Goal: Task Accomplishment & Management: Manage account settings

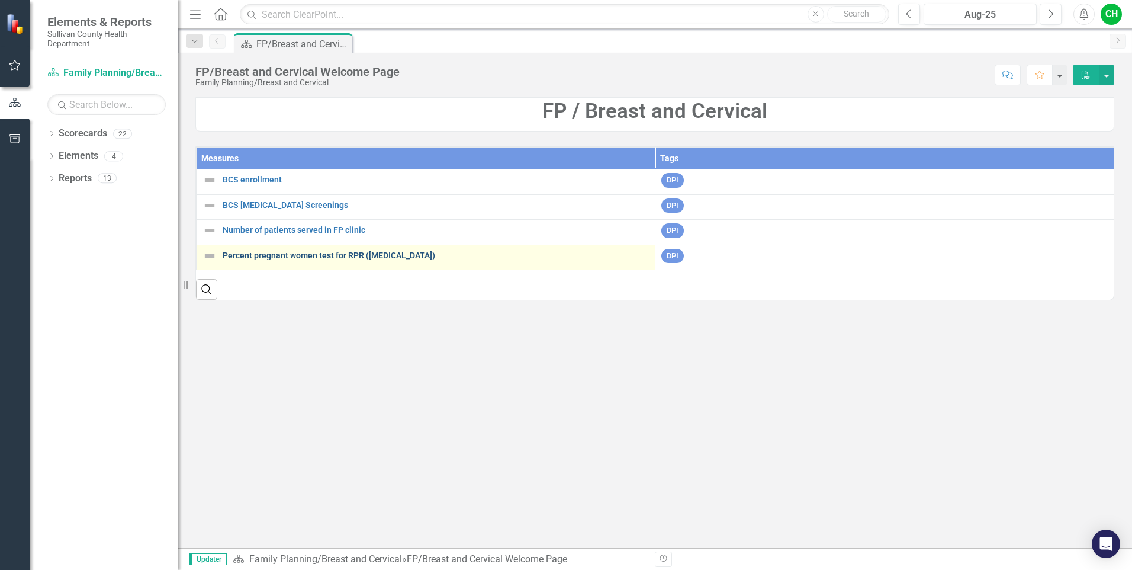
click at [304, 258] on link "Percent pregnant women test for RPR ([MEDICAL_DATA])" at bounding box center [436, 255] width 426 height 9
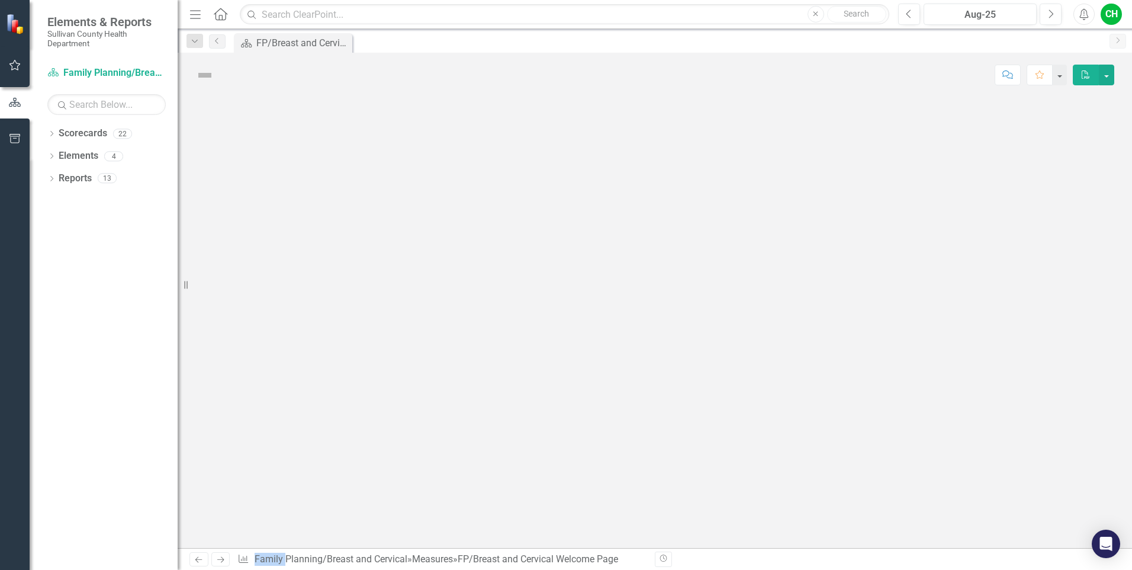
click at [304, 258] on div at bounding box center [655, 322] width 955 height 451
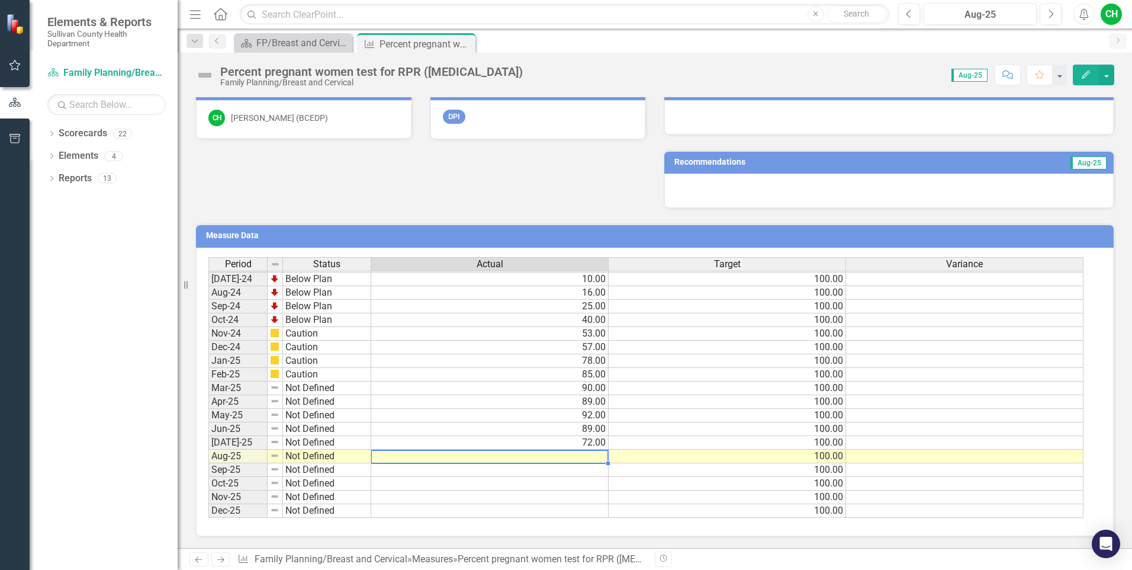
click at [586, 459] on tbody "Jun-23 Not Defined [DATE]-23 Not Defined 0.00 100.00 Aug-23 Not Defined 5.00 10…" at bounding box center [645, 306] width 875 height 423
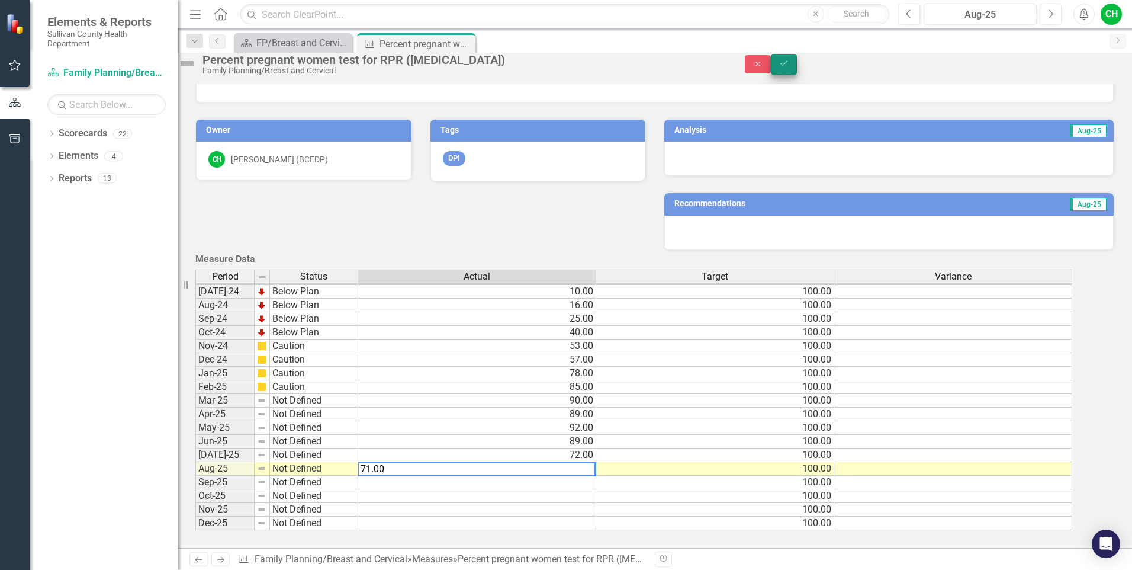
type textarea "71.00"
click at [797, 70] on button "Save" at bounding box center [784, 64] width 26 height 21
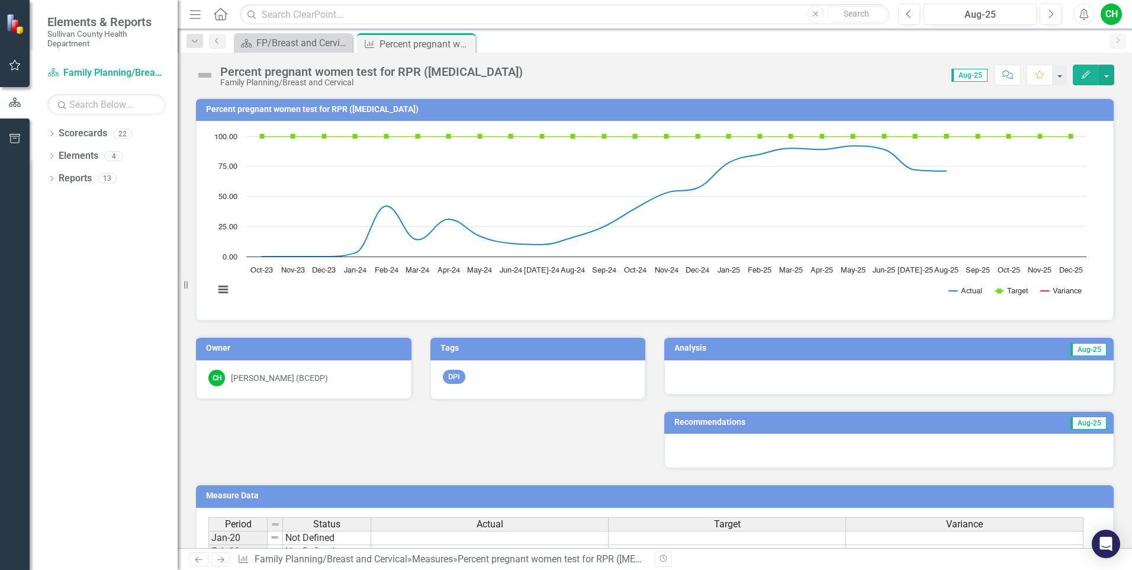
click at [979, 374] on div at bounding box center [890, 377] width 450 height 34
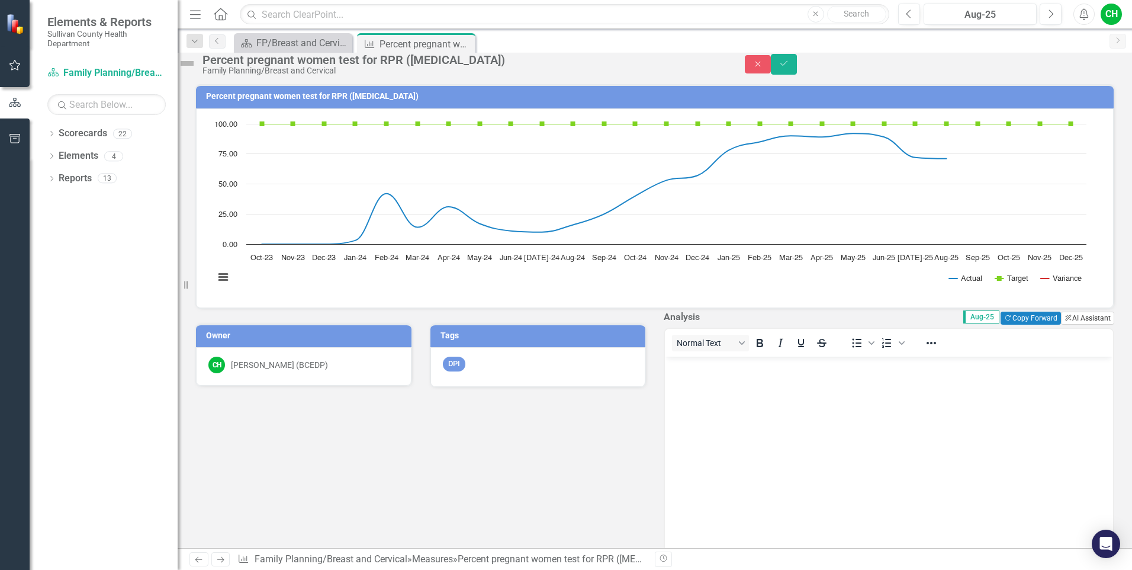
click at [1067, 325] on button "ClearPoint AI AI Assistant" at bounding box center [1087, 318] width 53 height 13
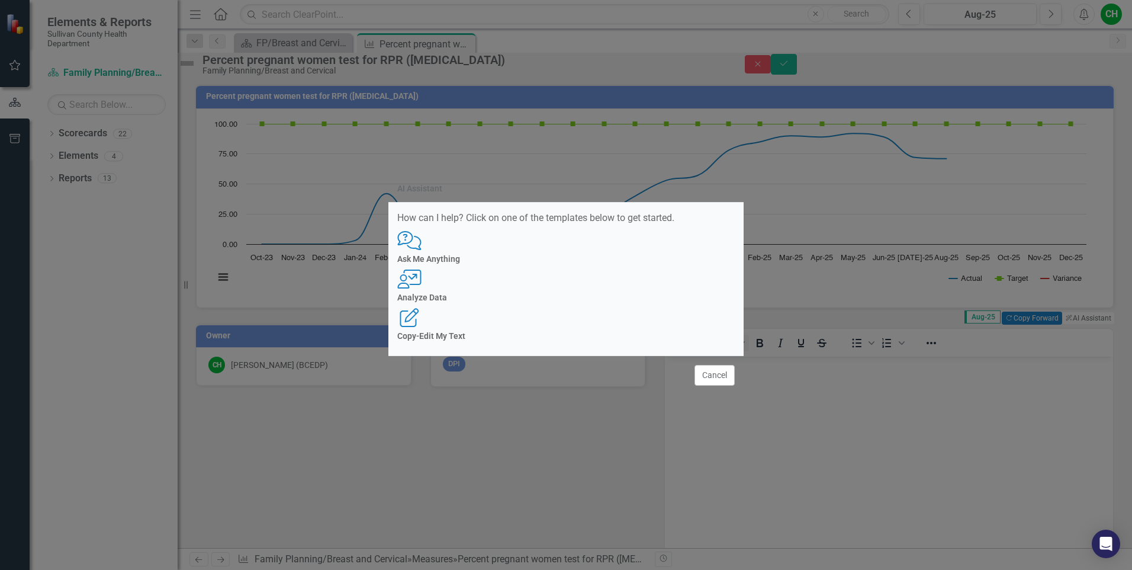
click at [579, 290] on div "User with Chart Analyze Data" at bounding box center [566, 285] width 338 height 33
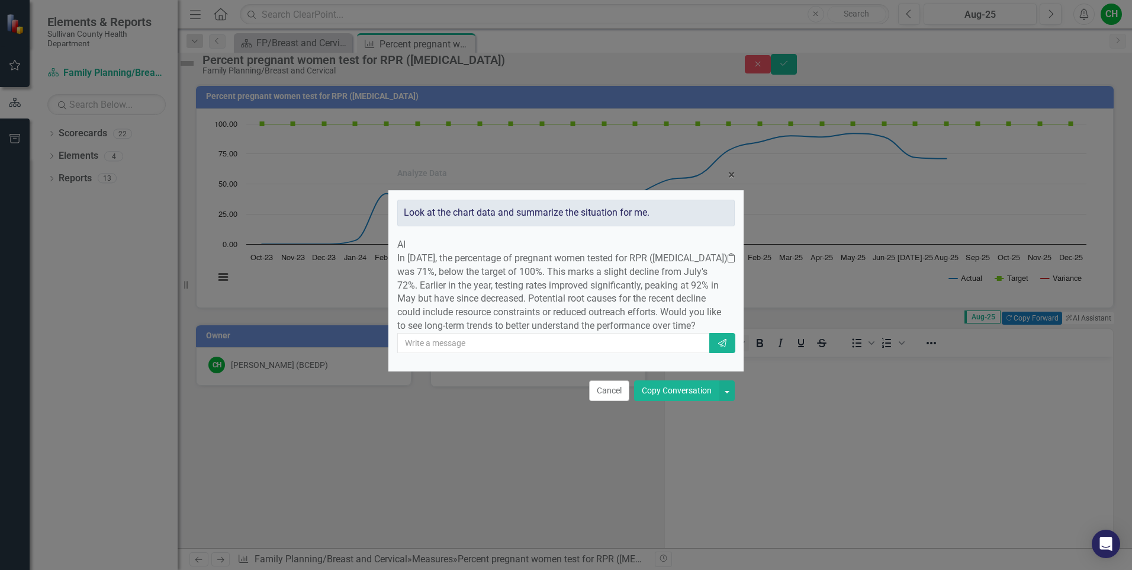
click at [656, 401] on button "Copy Conversation" at bounding box center [676, 390] width 85 height 21
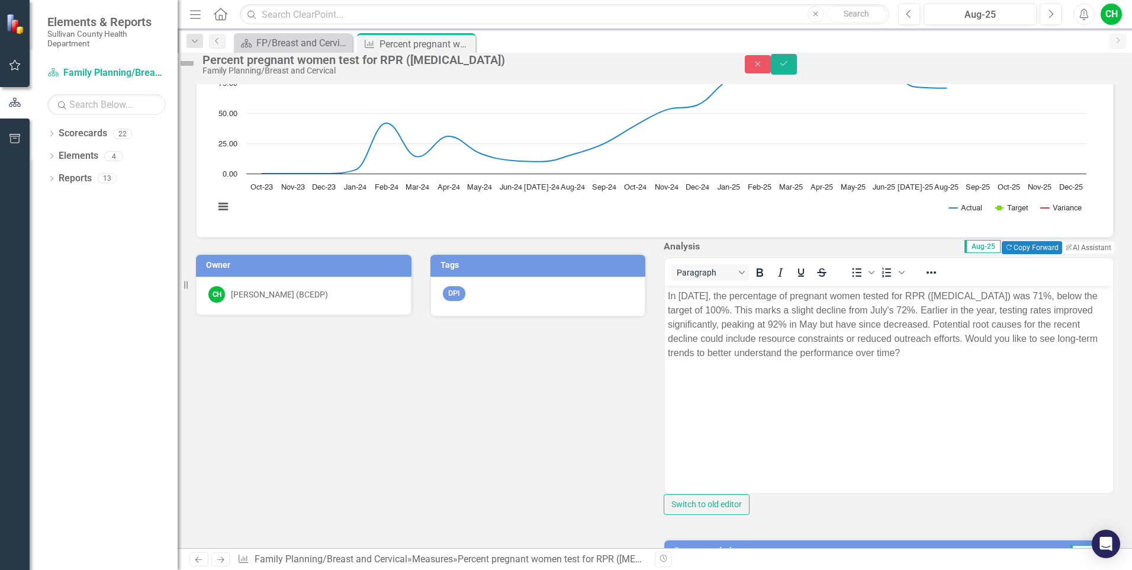
scroll to position [75, 0]
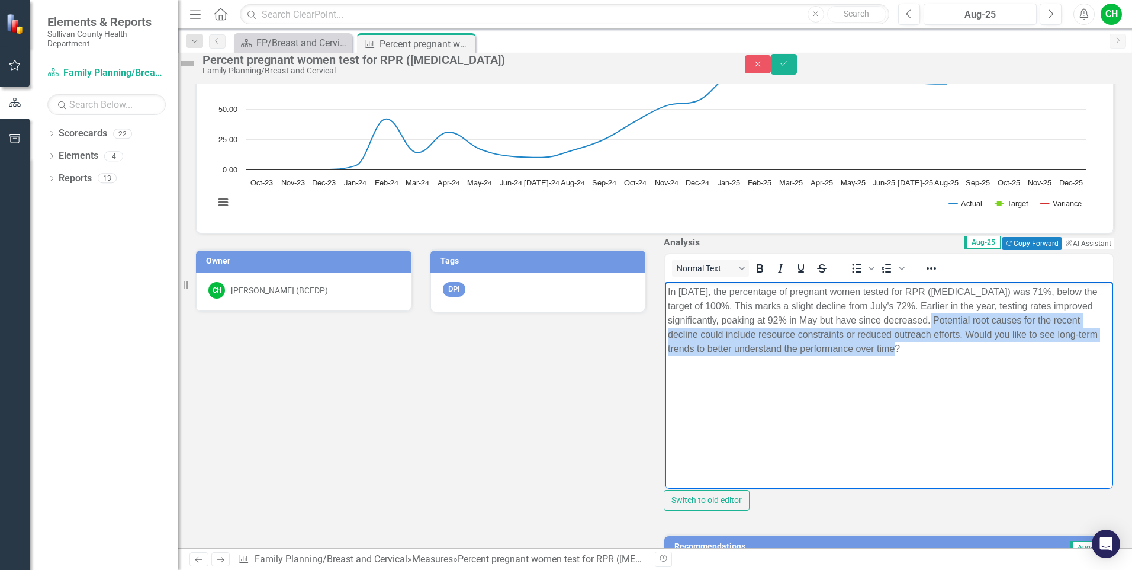
drag, startPoint x: 974, startPoint y: 319, endPoint x: 980, endPoint y: 347, distance: 28.6
click at [980, 347] on p "In [DATE], the percentage of pregnant women tested for RPR ([MEDICAL_DATA]) was…" at bounding box center [889, 320] width 442 height 71
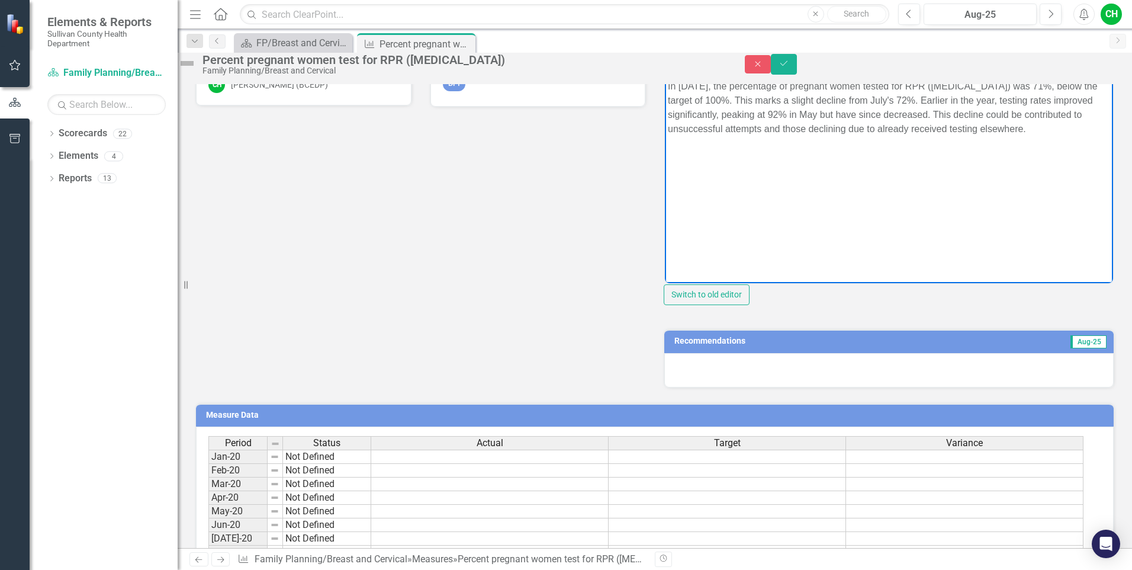
scroll to position [312, 0]
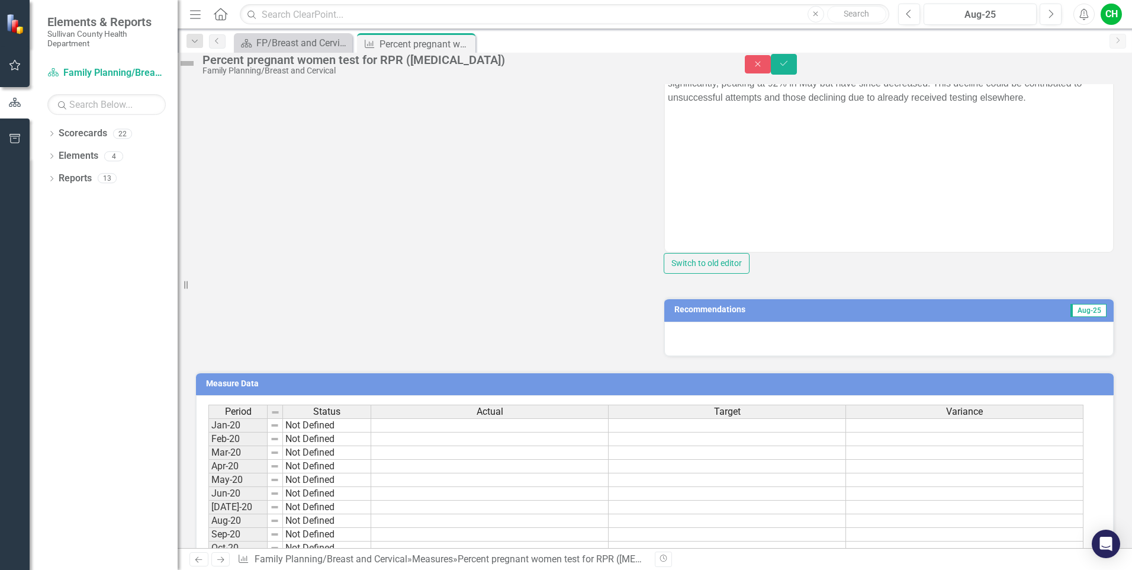
click at [990, 356] on div at bounding box center [890, 339] width 450 height 34
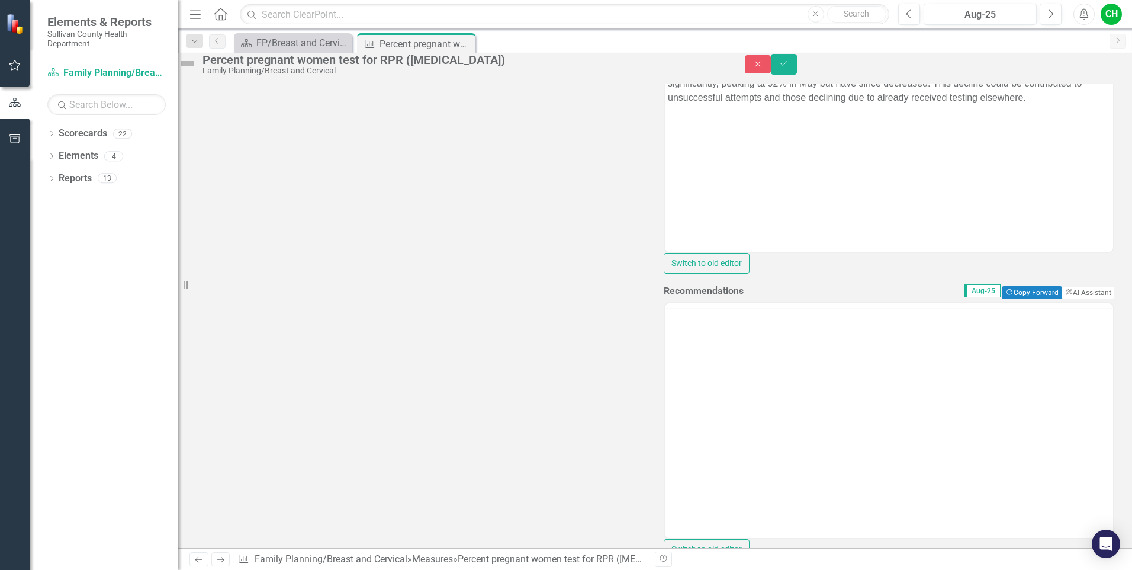
scroll to position [0, 0]
click at [1065, 299] on button "ClearPoint AI AI Assistant" at bounding box center [1087, 292] width 53 height 13
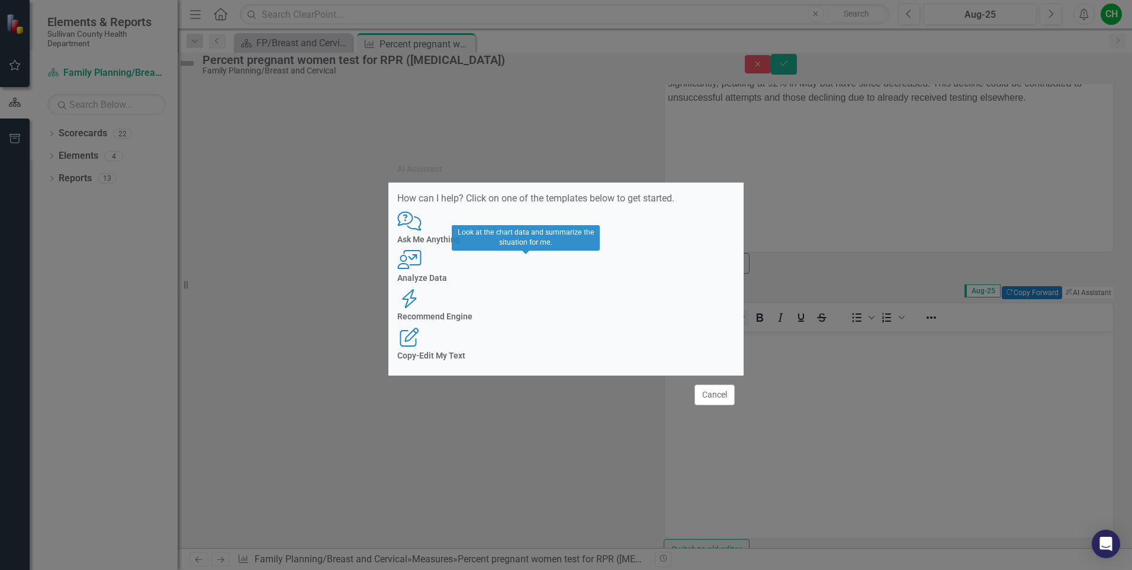
click at [531, 283] on div "User with Chart Analyze Data" at bounding box center [566, 266] width 338 height 33
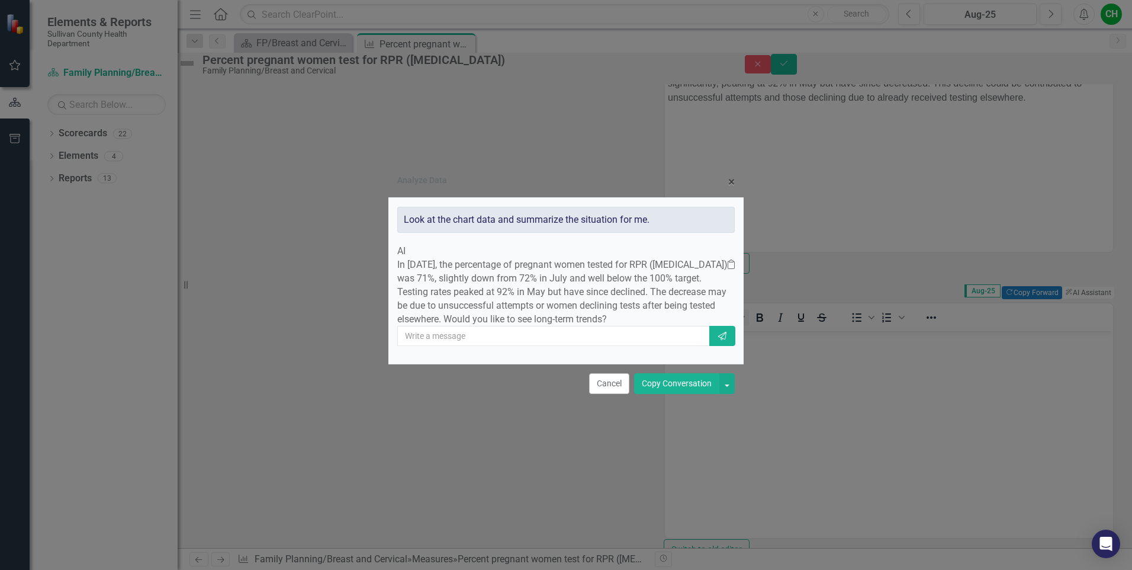
click at [676, 394] on button "Copy Conversation" at bounding box center [676, 383] width 85 height 21
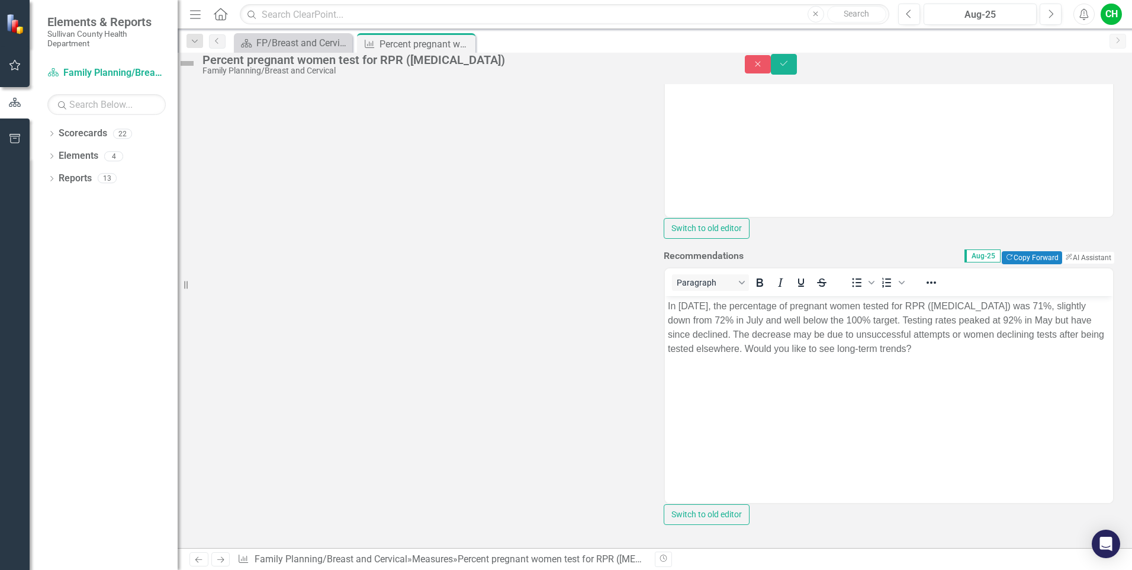
scroll to position [396, 0]
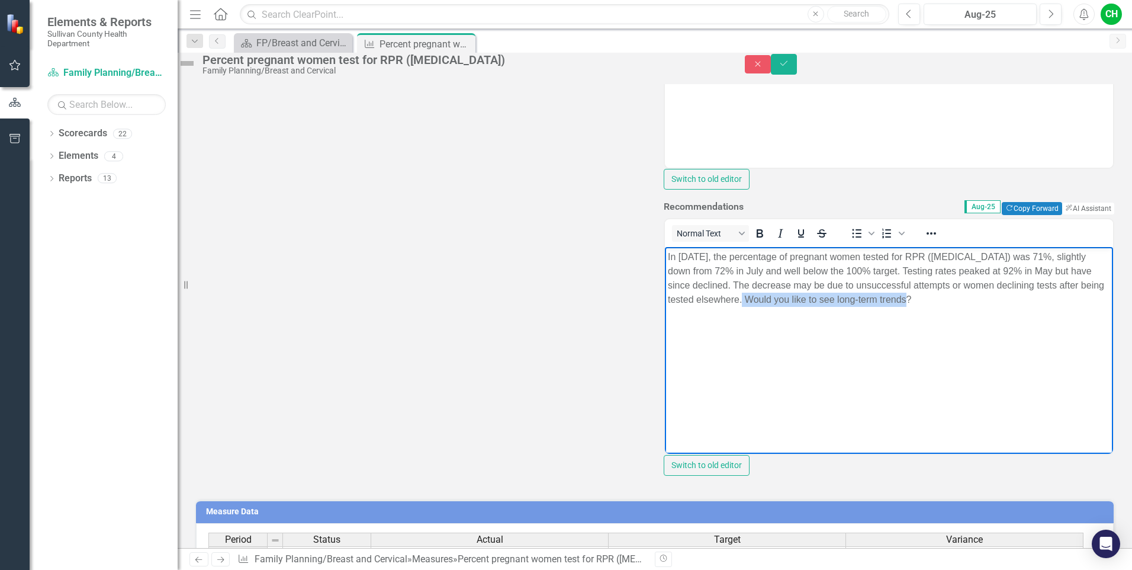
drag, startPoint x: 793, startPoint y: 297, endPoint x: 959, endPoint y: 299, distance: 165.8
click at [959, 299] on p "In [DATE], the percentage of pregnant women tested for RPR ([MEDICAL_DATA]) was…" at bounding box center [889, 277] width 442 height 57
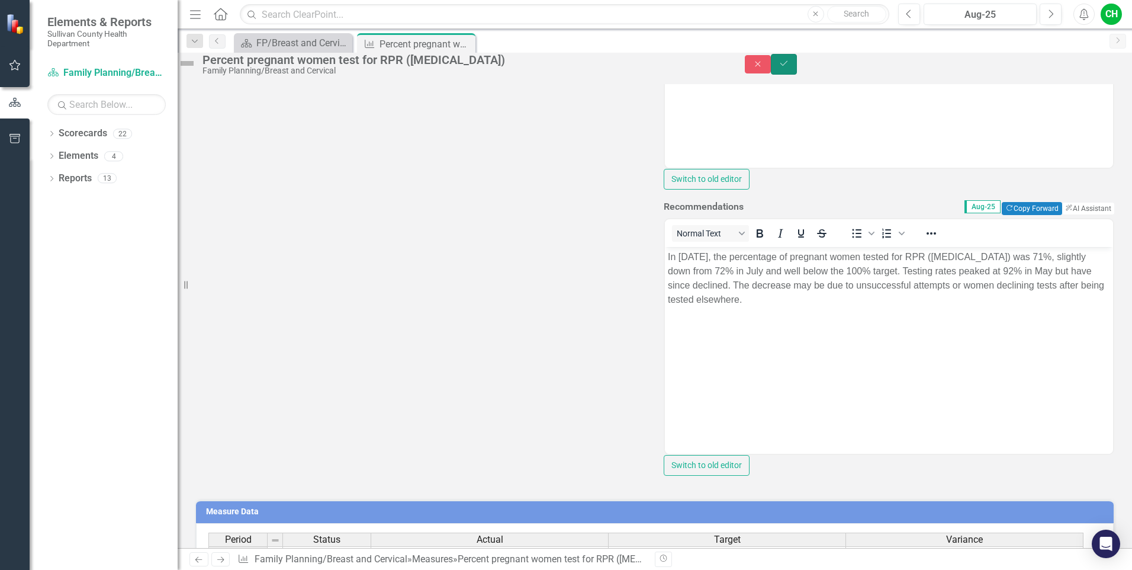
click at [789, 68] on icon "Save" at bounding box center [784, 63] width 11 height 8
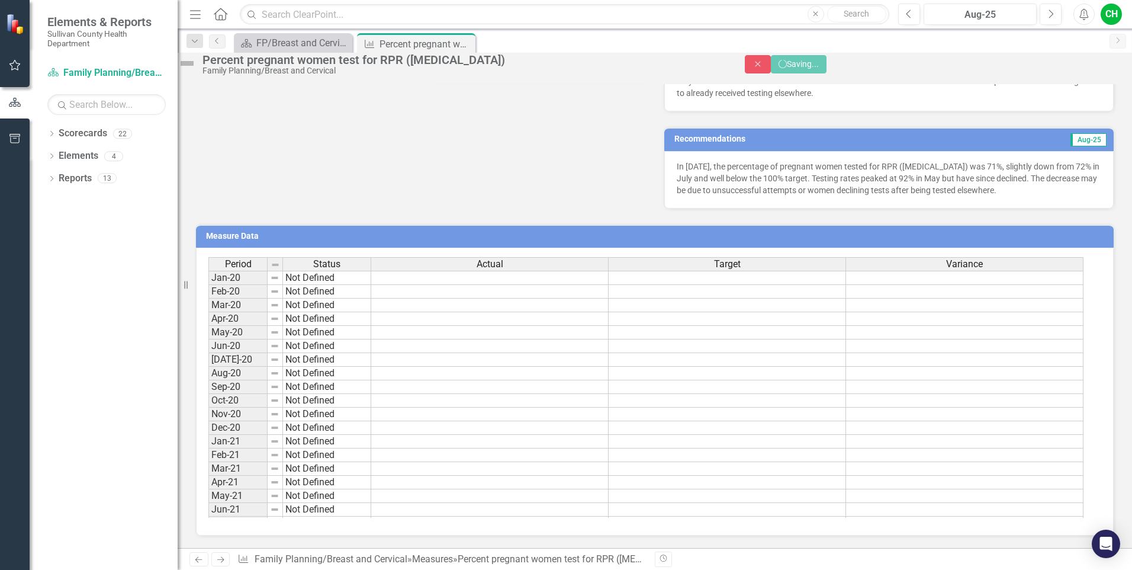
scroll to position [319, 0]
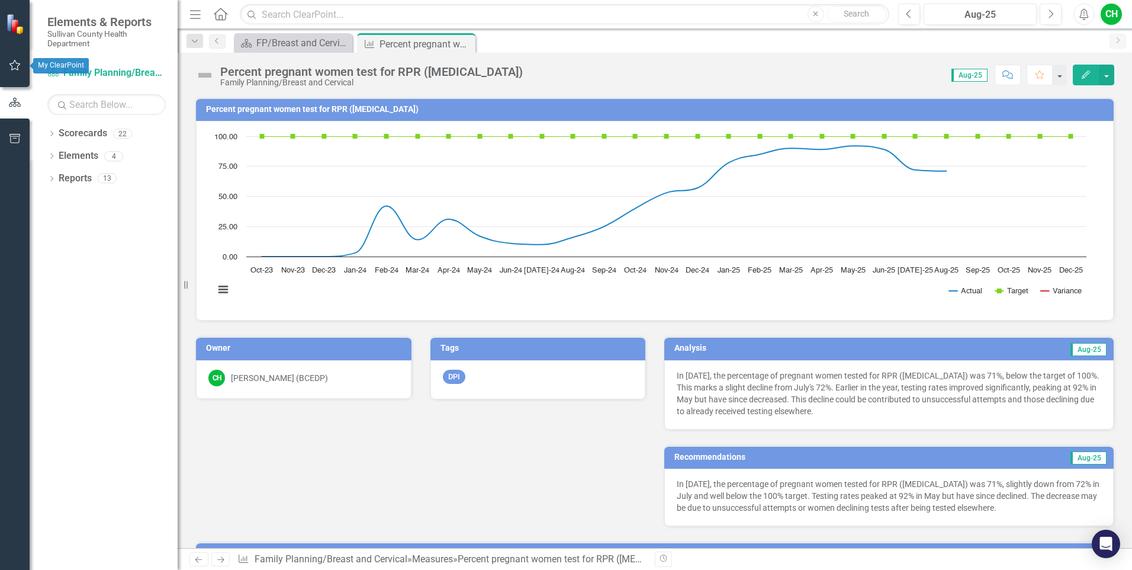
click at [12, 60] on icon "button" at bounding box center [15, 64] width 12 height 9
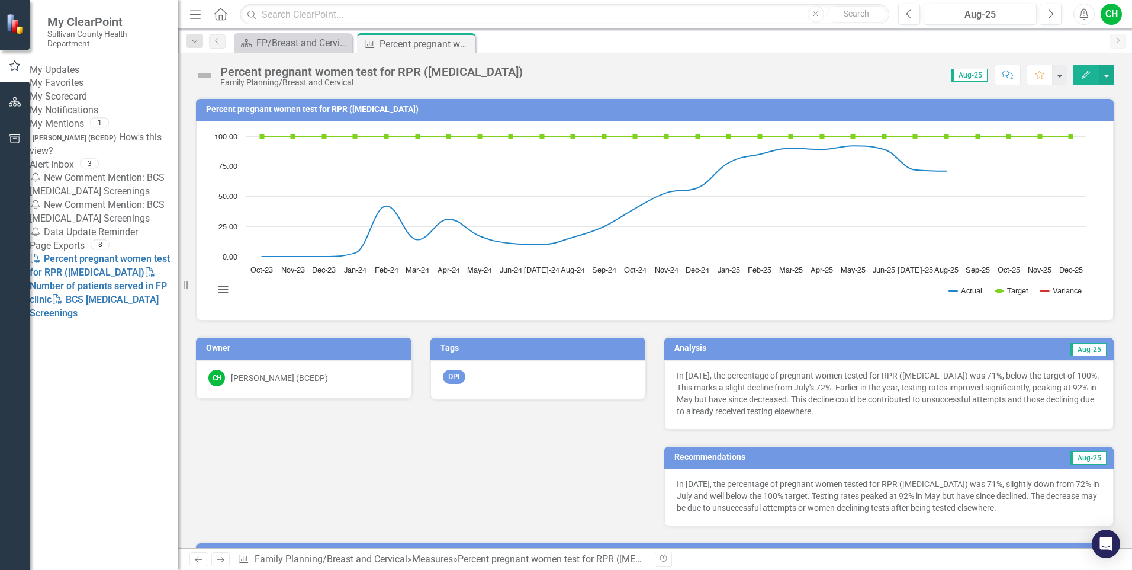
click at [81, 70] on link "My Updates" at bounding box center [104, 70] width 148 height 14
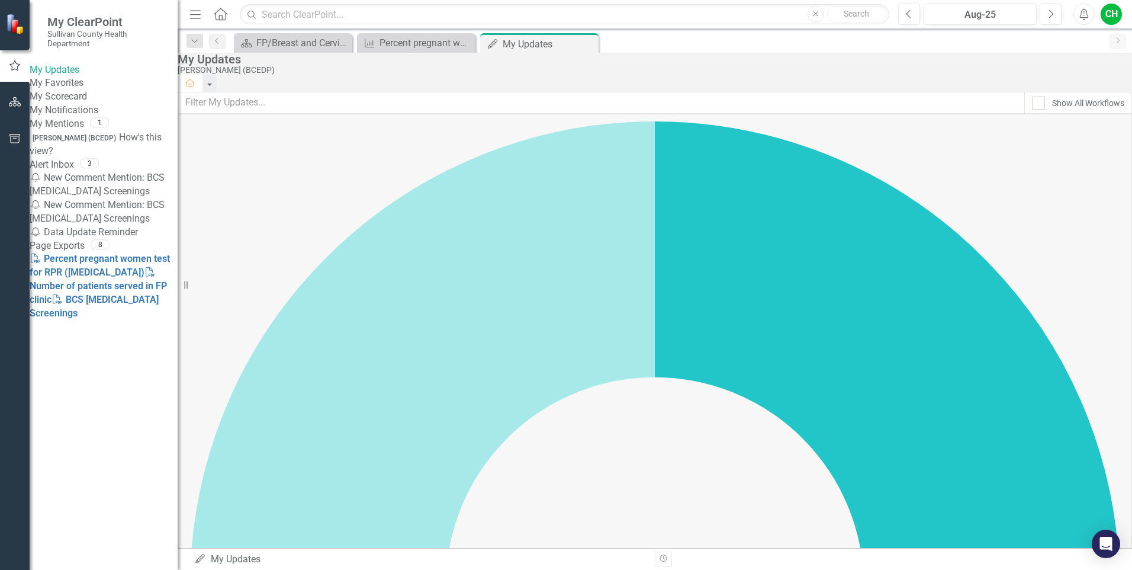
checkbox input "true"
